Goal: Task Accomplishment & Management: Use online tool/utility

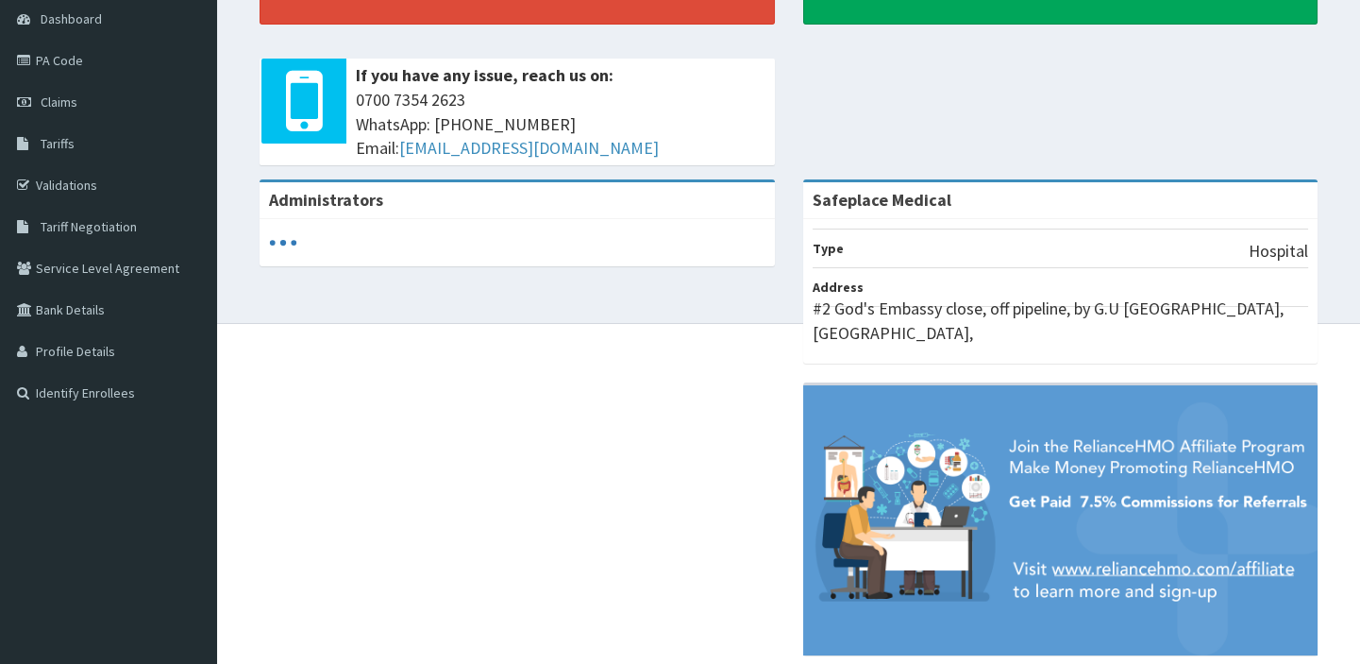
click at [1360, 4] on html "RelianceHMO Provider Portal | Dashboard R EL Toggle navigation Safeplace Medica…" at bounding box center [680, 260] width 1360 height 894
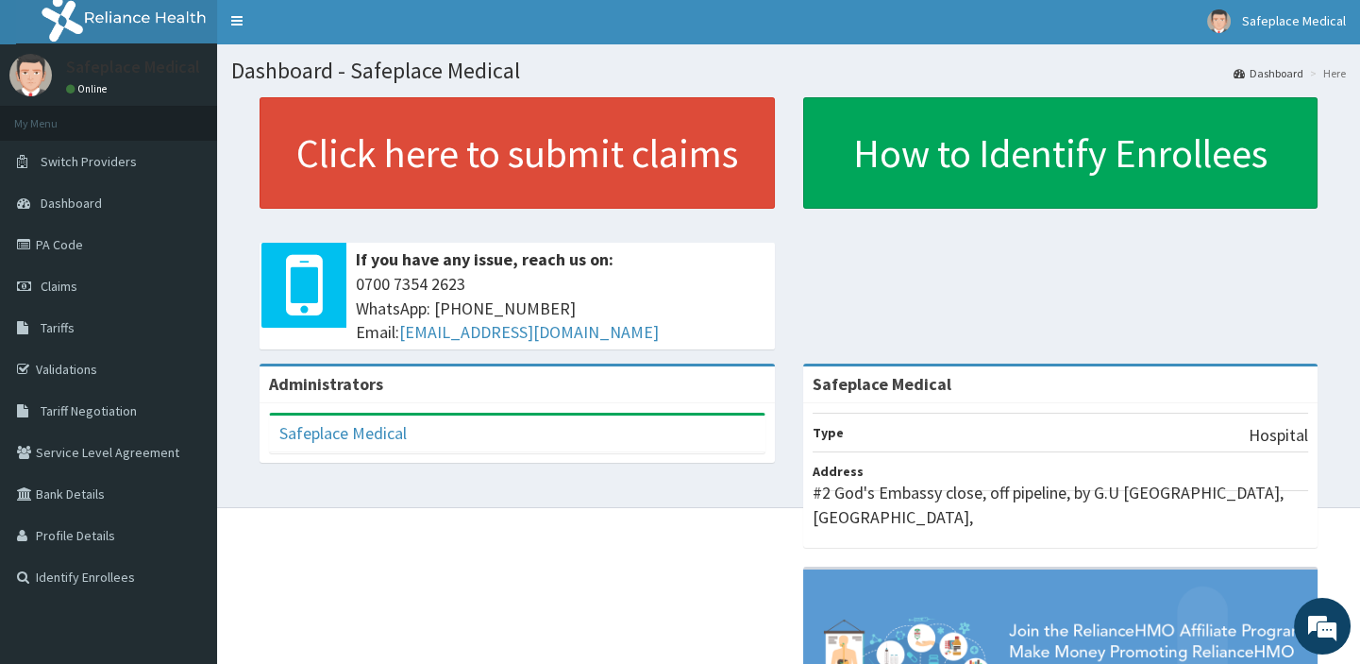
scroll to position [200, 0]
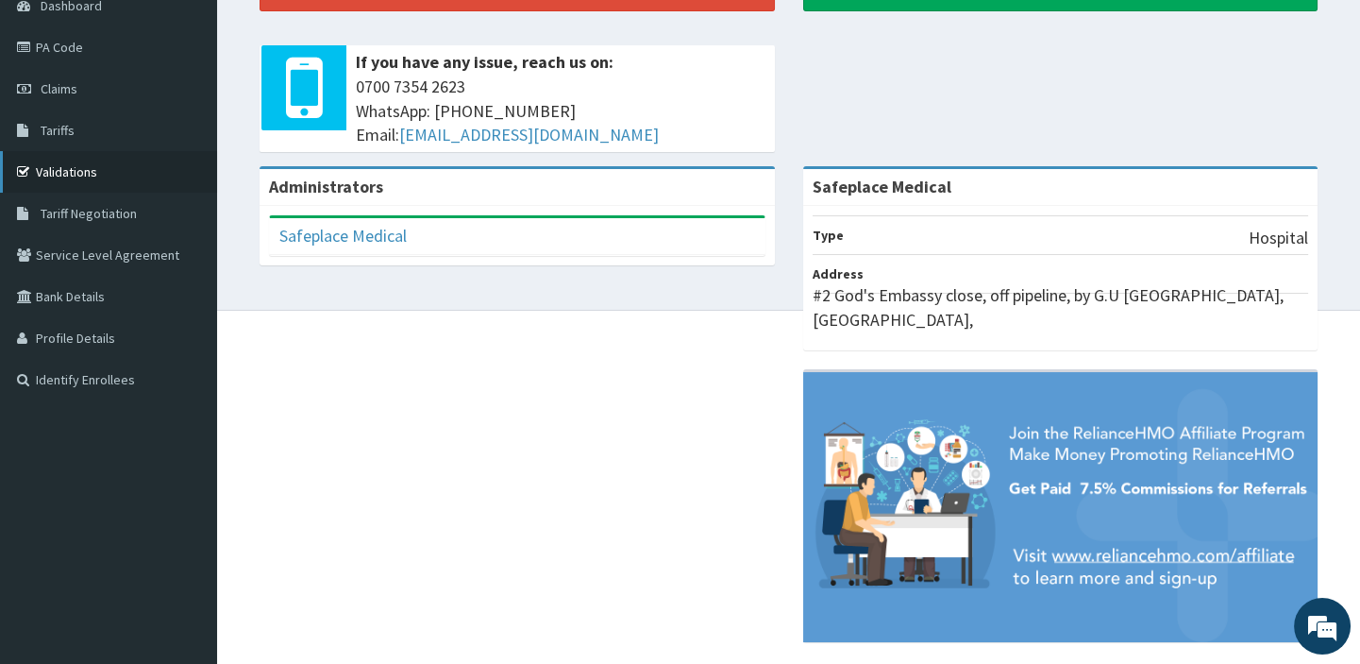
click at [64, 163] on link "Validations" at bounding box center [108, 172] width 217 height 42
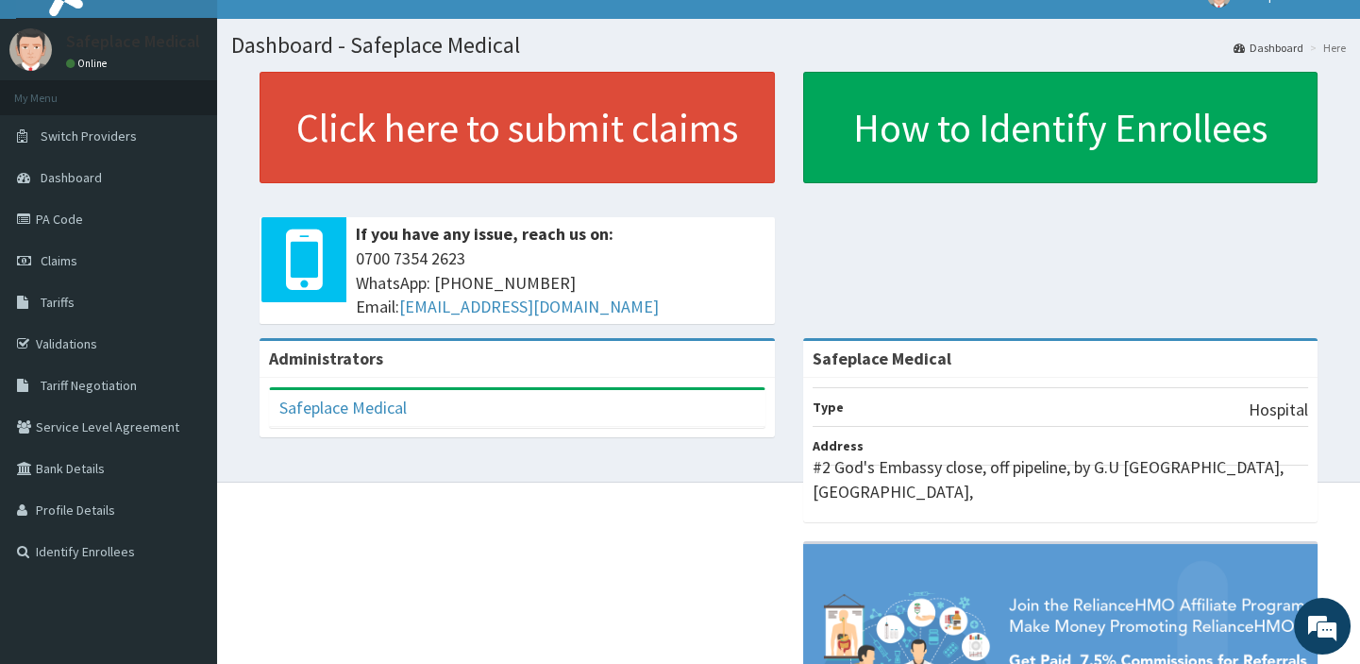
scroll to position [200, 0]
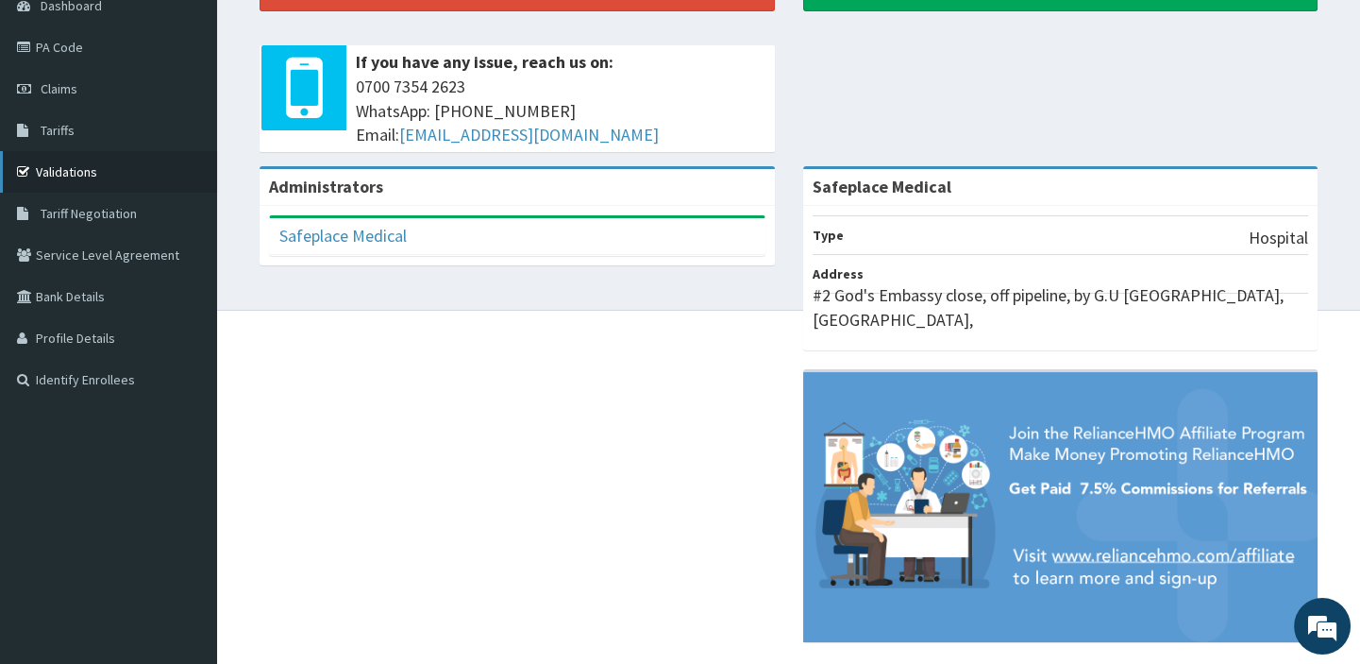
click at [110, 165] on link "Validations" at bounding box center [108, 172] width 217 height 42
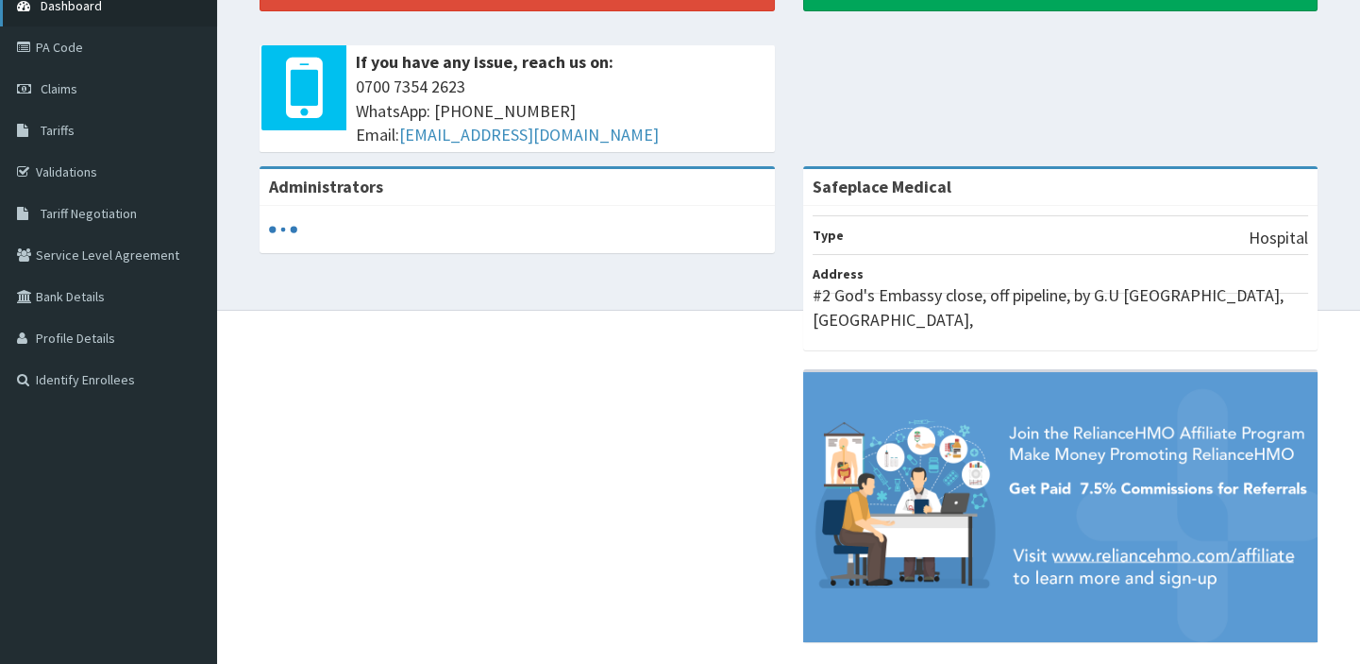
click at [135, 10] on link "Dashboard" at bounding box center [108, 6] width 217 height 42
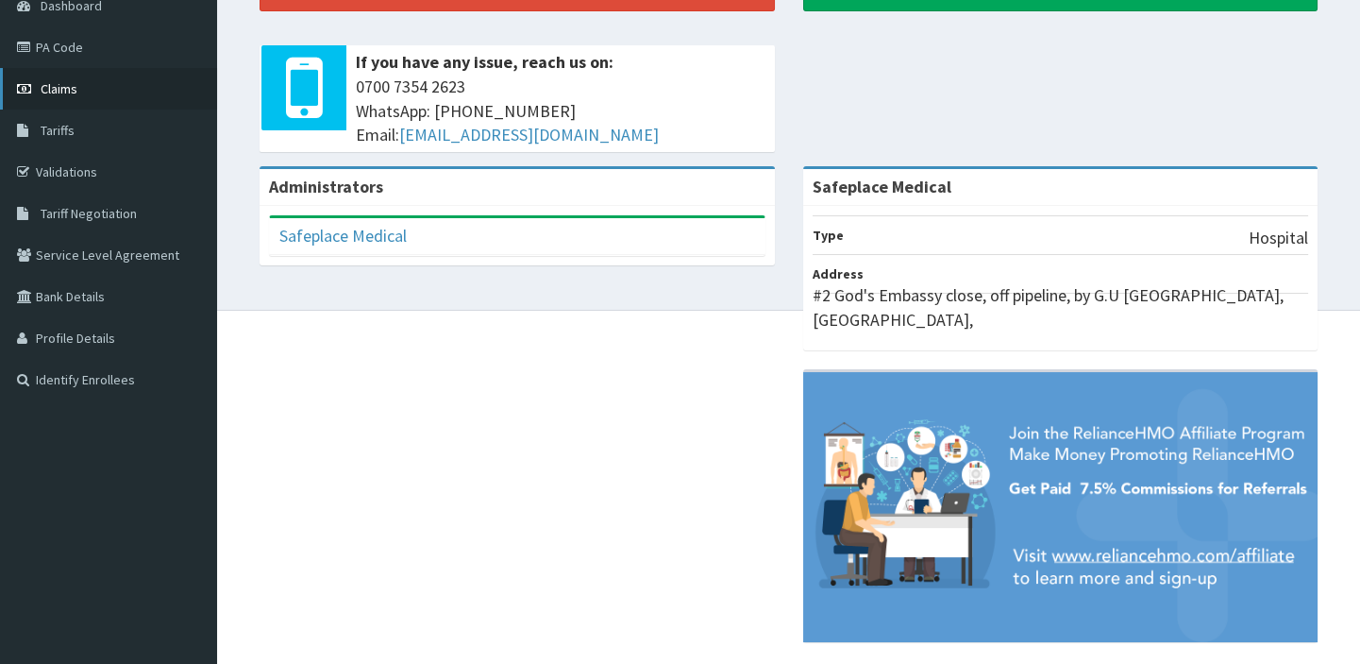
click at [56, 91] on span "Claims" at bounding box center [59, 88] width 37 height 17
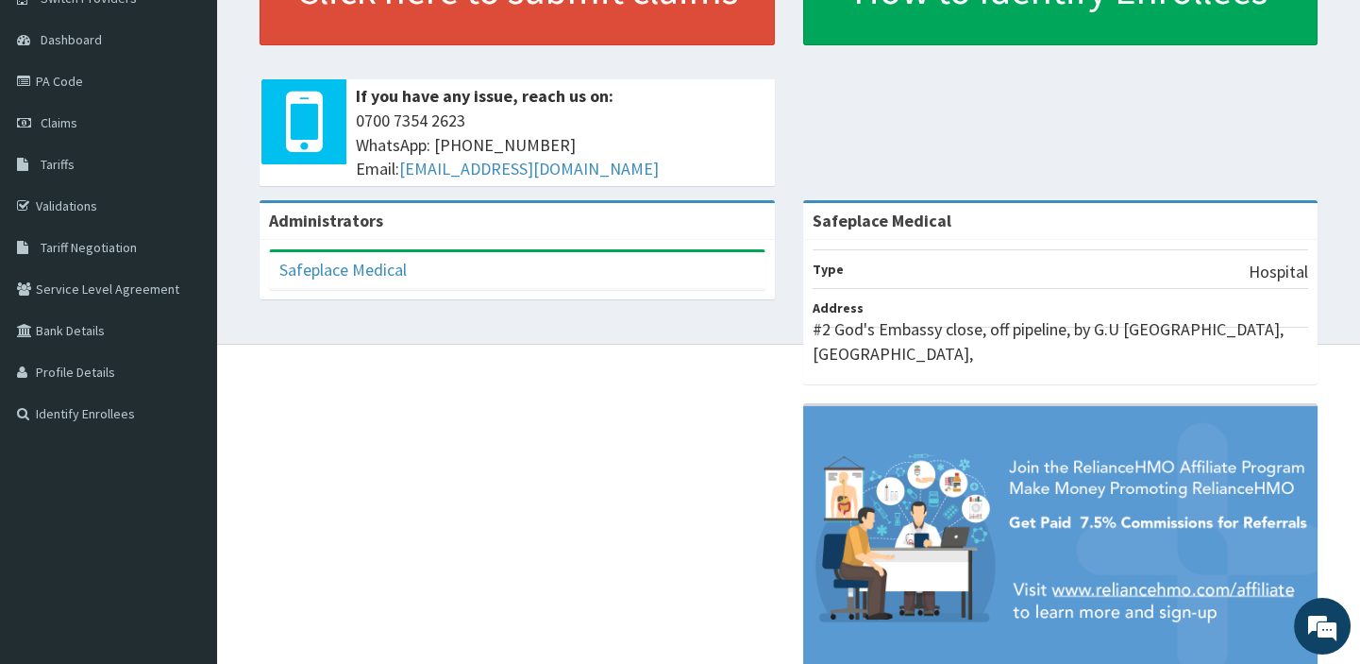
scroll to position [200, 0]
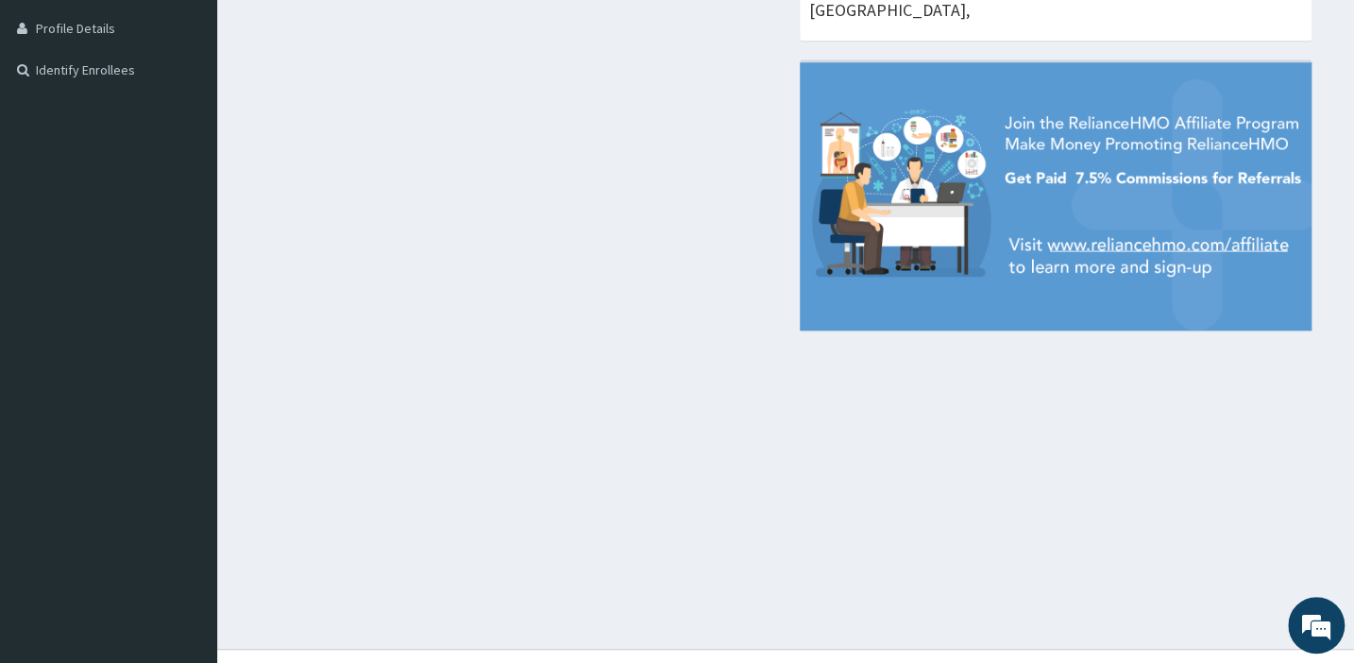
scroll to position [544, 0]
